Goal: Check status: Check status

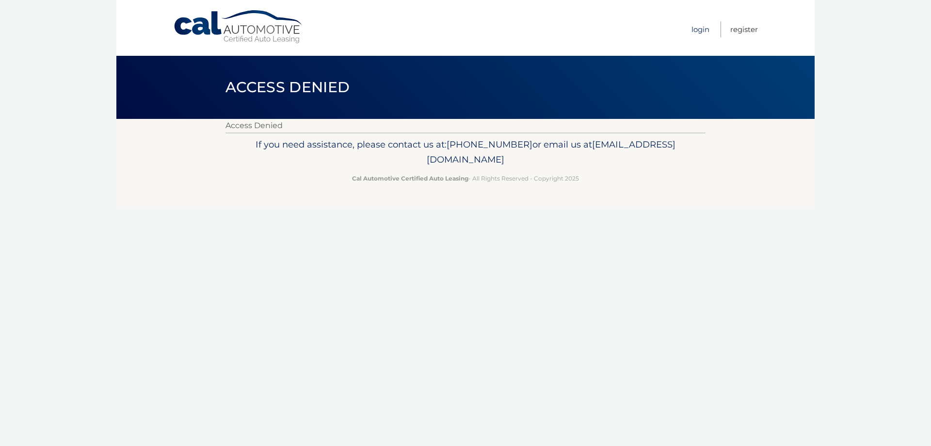
click at [702, 32] on link "Login" at bounding box center [701, 29] width 18 height 16
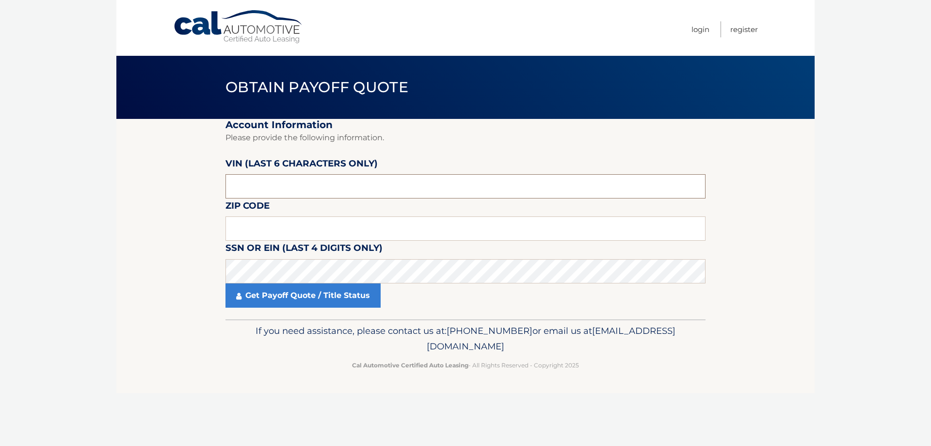
click at [268, 190] on input "text" at bounding box center [466, 186] width 480 height 24
click at [253, 226] on input "text" at bounding box center [466, 228] width 480 height 24
type input "11576"
click at [260, 182] on input "text" at bounding box center [466, 186] width 480 height 24
drag, startPoint x: 260, startPoint y: 190, endPoint x: 136, endPoint y: 188, distance: 123.2
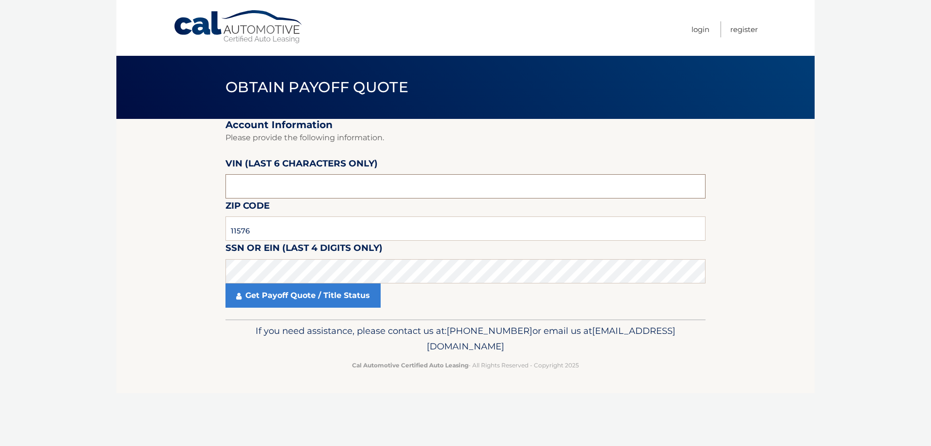
click at [138, 189] on section "Account Information Please provide the following information. [PERSON_NAME] (la…" at bounding box center [465, 219] width 699 height 200
type input "211437"
click at [285, 298] on link "Get Payoff Quote / Title Status" at bounding box center [303, 295] width 155 height 24
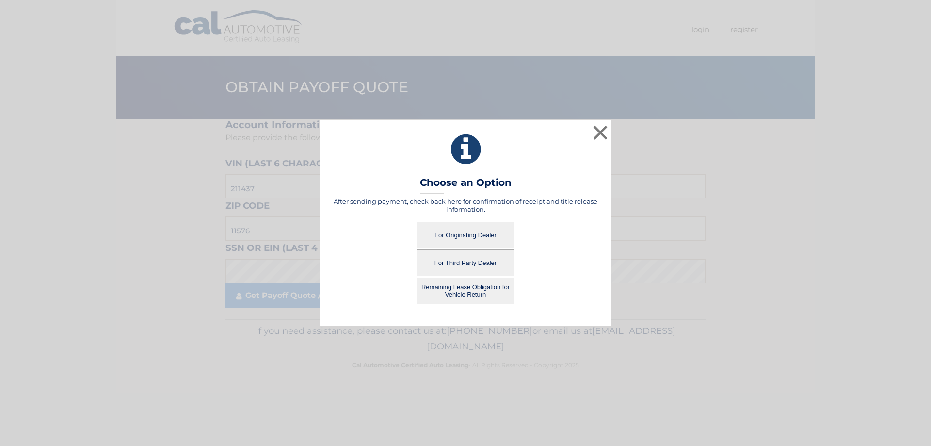
click at [466, 230] on button "For Originating Dealer" at bounding box center [465, 235] width 97 height 27
click at [461, 236] on button "For Originating Dealer" at bounding box center [465, 235] width 97 height 27
click at [453, 236] on button "For Originating Dealer" at bounding box center [465, 235] width 97 height 27
click at [471, 237] on button "For Originating Dealer" at bounding box center [465, 235] width 97 height 27
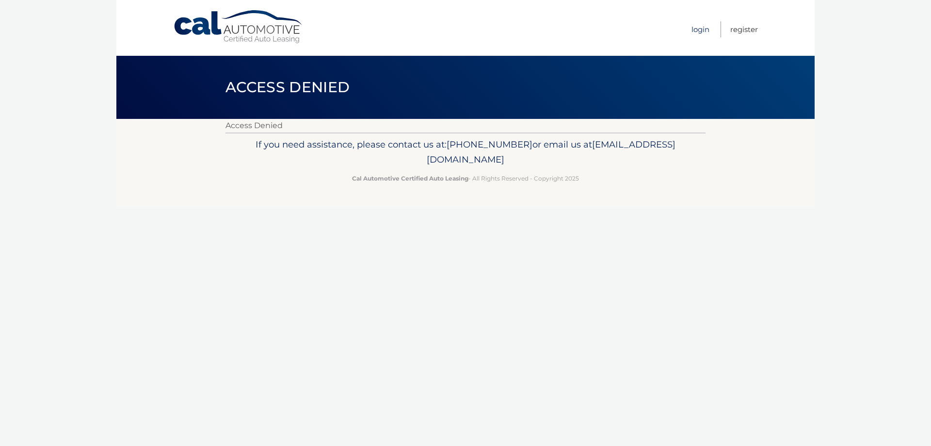
click at [699, 31] on link "Login" at bounding box center [701, 29] width 18 height 16
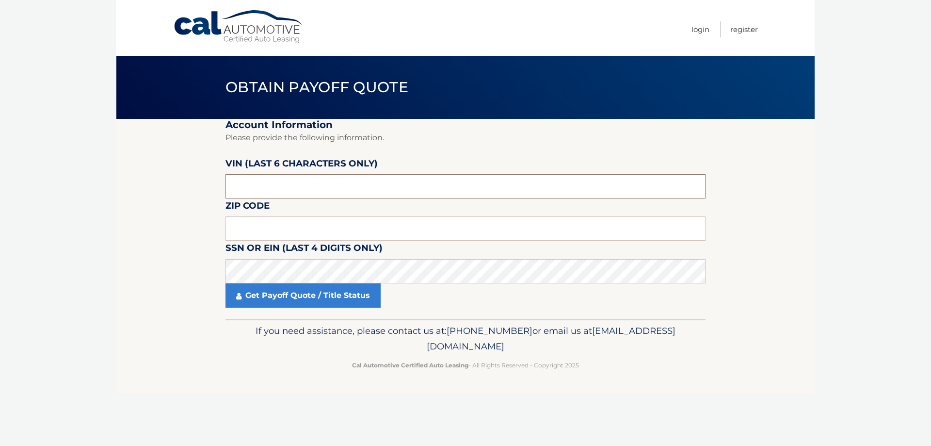
click at [255, 191] on input "text" at bounding box center [466, 186] width 480 height 24
type input "211437"
click at [248, 219] on input "text" at bounding box center [466, 228] width 480 height 24
type input "11576"
click at [284, 302] on link "Get Payoff Quote / Title Status" at bounding box center [303, 295] width 155 height 24
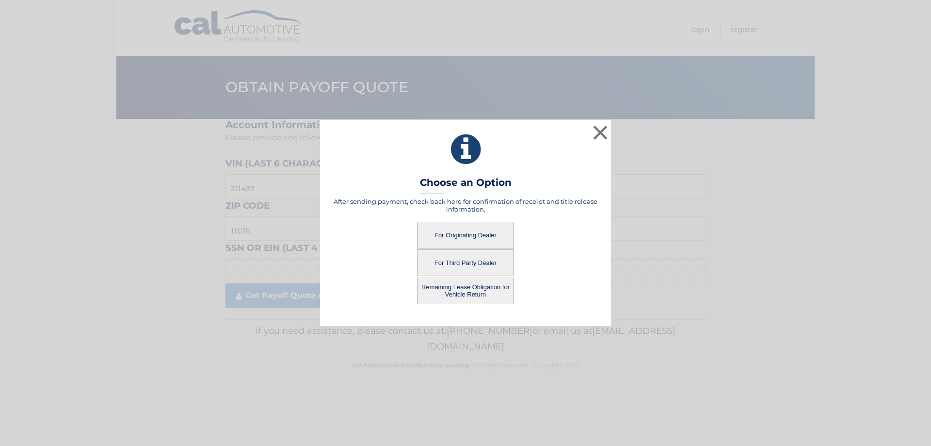
click at [463, 234] on button "For Originating Dealer" at bounding box center [465, 235] width 97 height 27
click at [447, 236] on button "For Originating Dealer" at bounding box center [465, 235] width 97 height 27
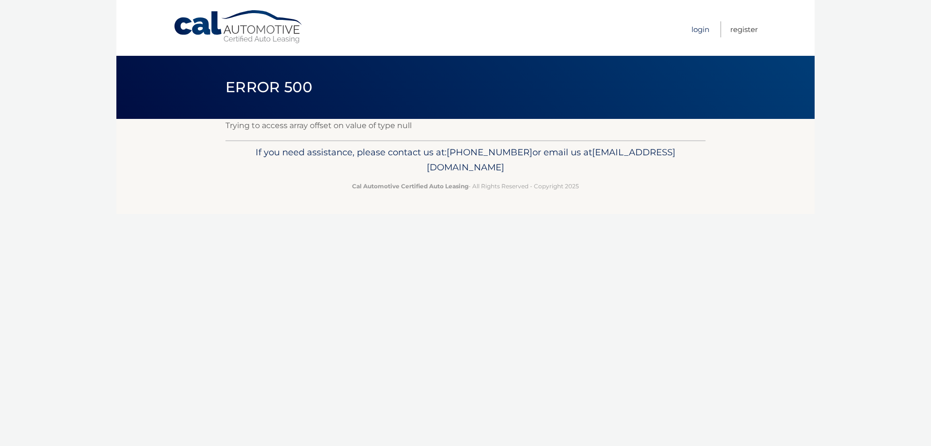
click at [702, 30] on link "Login" at bounding box center [701, 29] width 18 height 16
click at [701, 31] on link "Login" at bounding box center [701, 29] width 18 height 16
click at [697, 25] on link "Login" at bounding box center [701, 29] width 18 height 16
